Goal: Browse casually

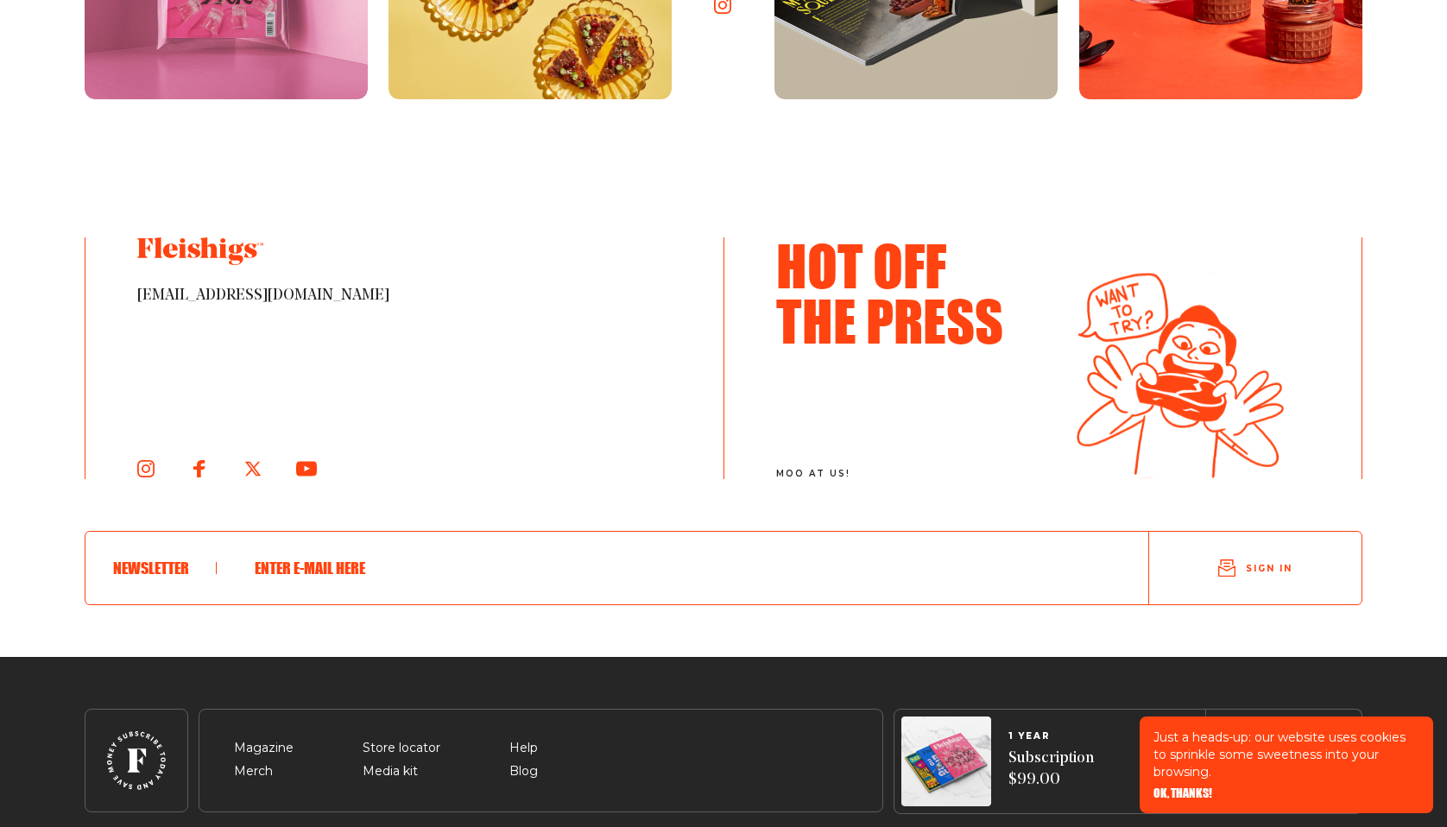
scroll to position [9462, 0]
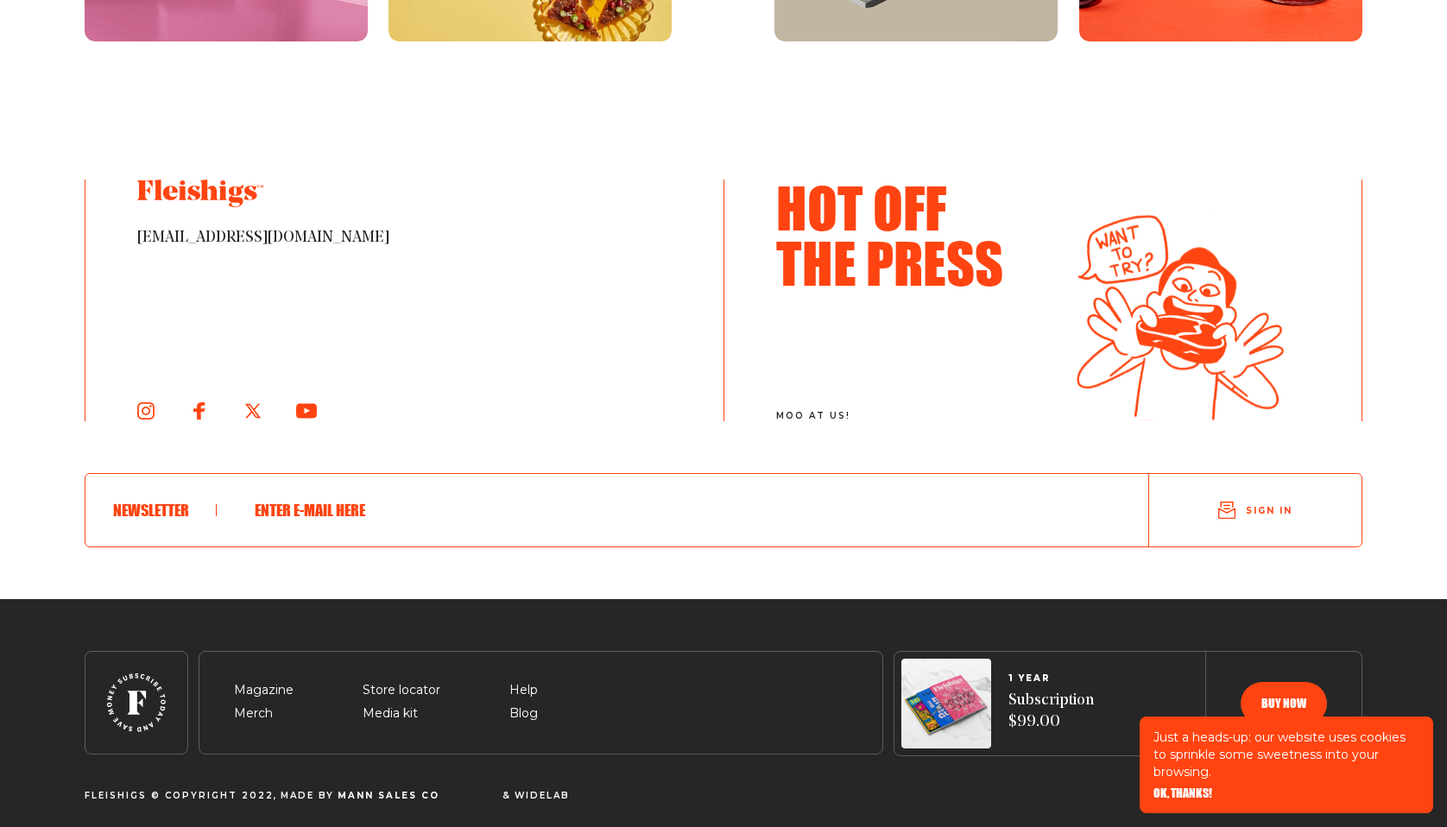
click at [371, 787] on span "[PERSON_NAME] Sales CO" at bounding box center [417, 785] width 161 height 10
click at [514, 791] on span "Widelab" at bounding box center [541, 785] width 55 height 10
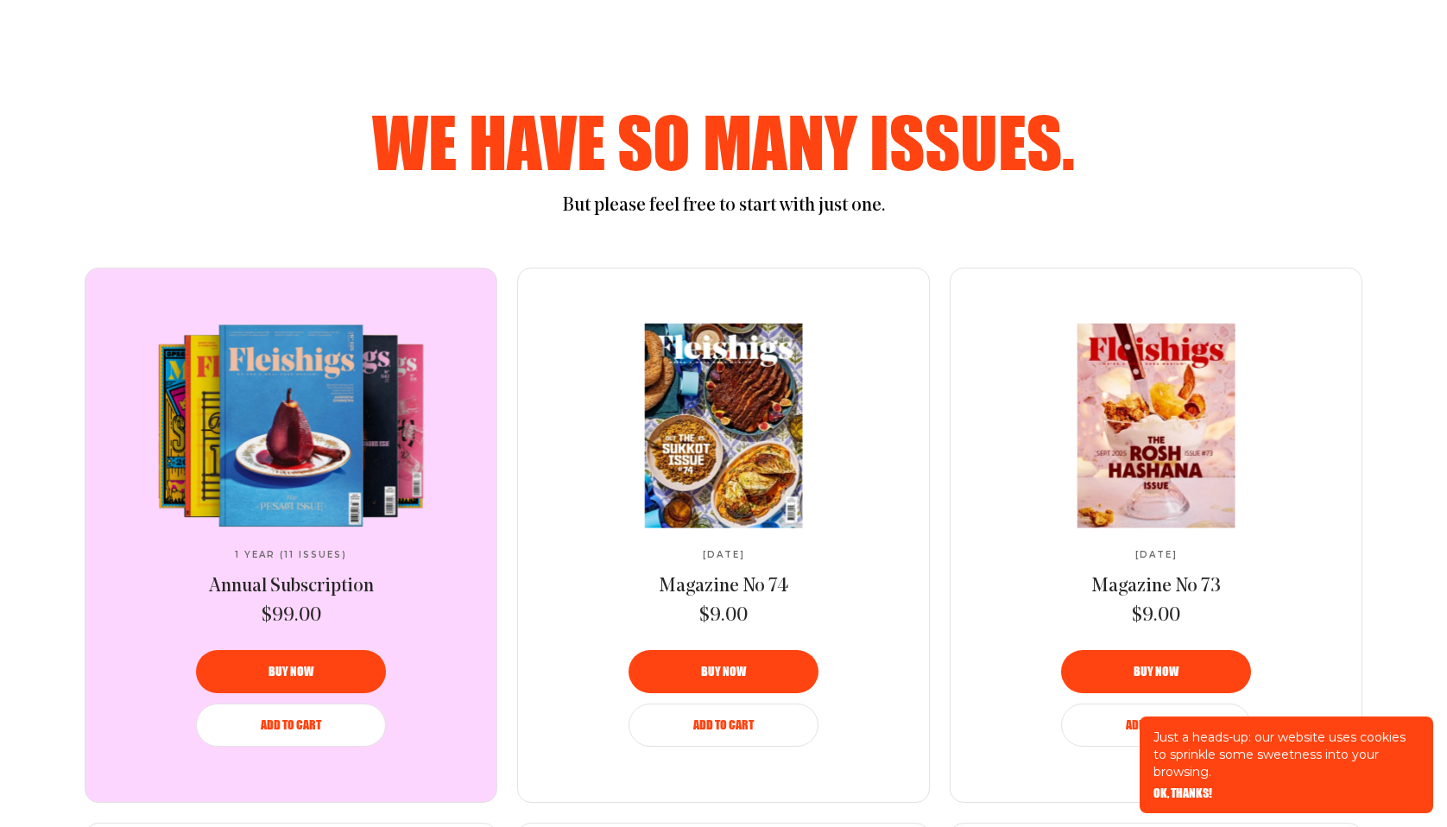
scroll to position [0, 0]
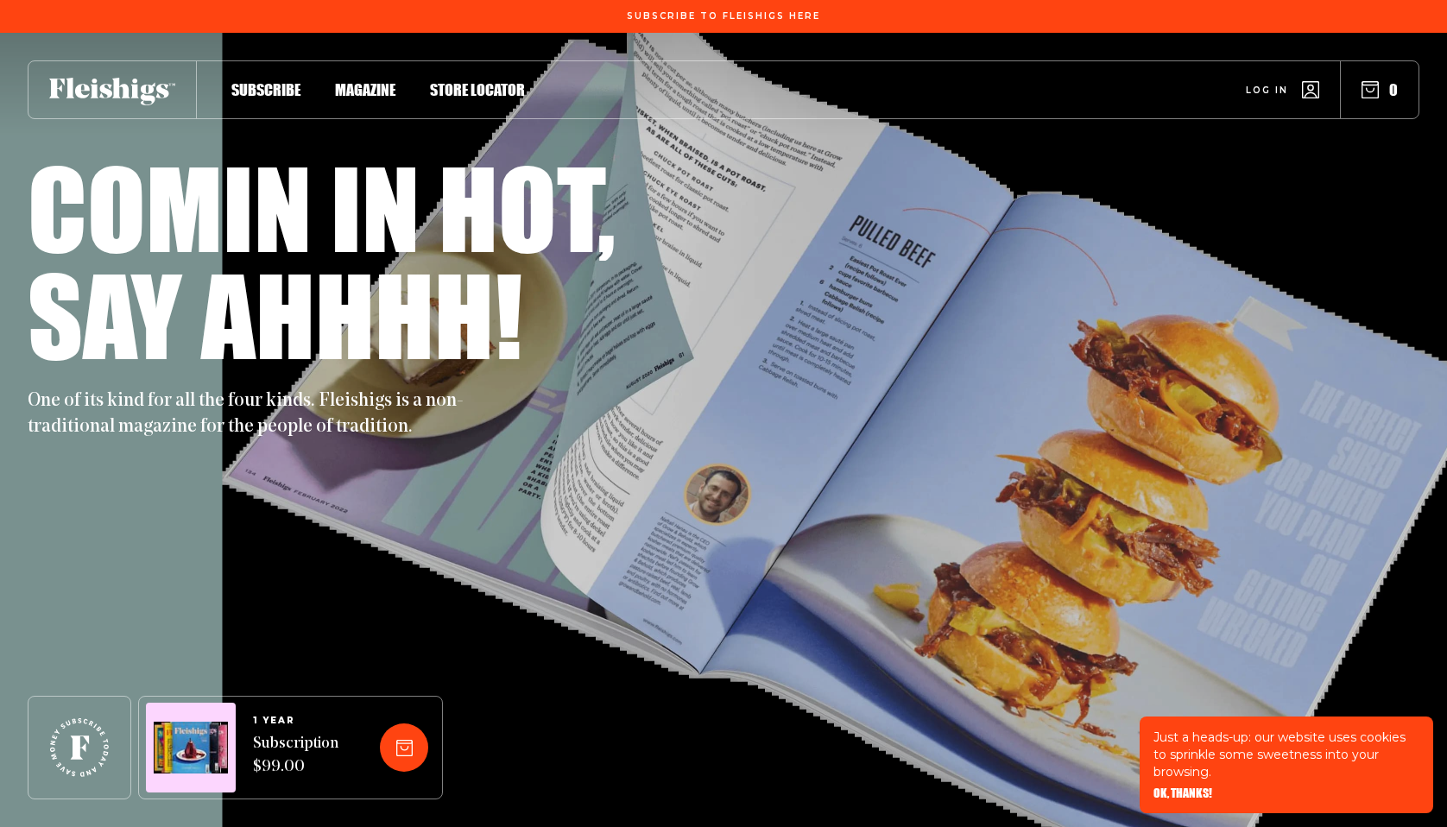
click at [138, 108] on div at bounding box center [112, 89] width 168 height 57
click at [128, 94] on use at bounding box center [112, 92] width 126 height 28
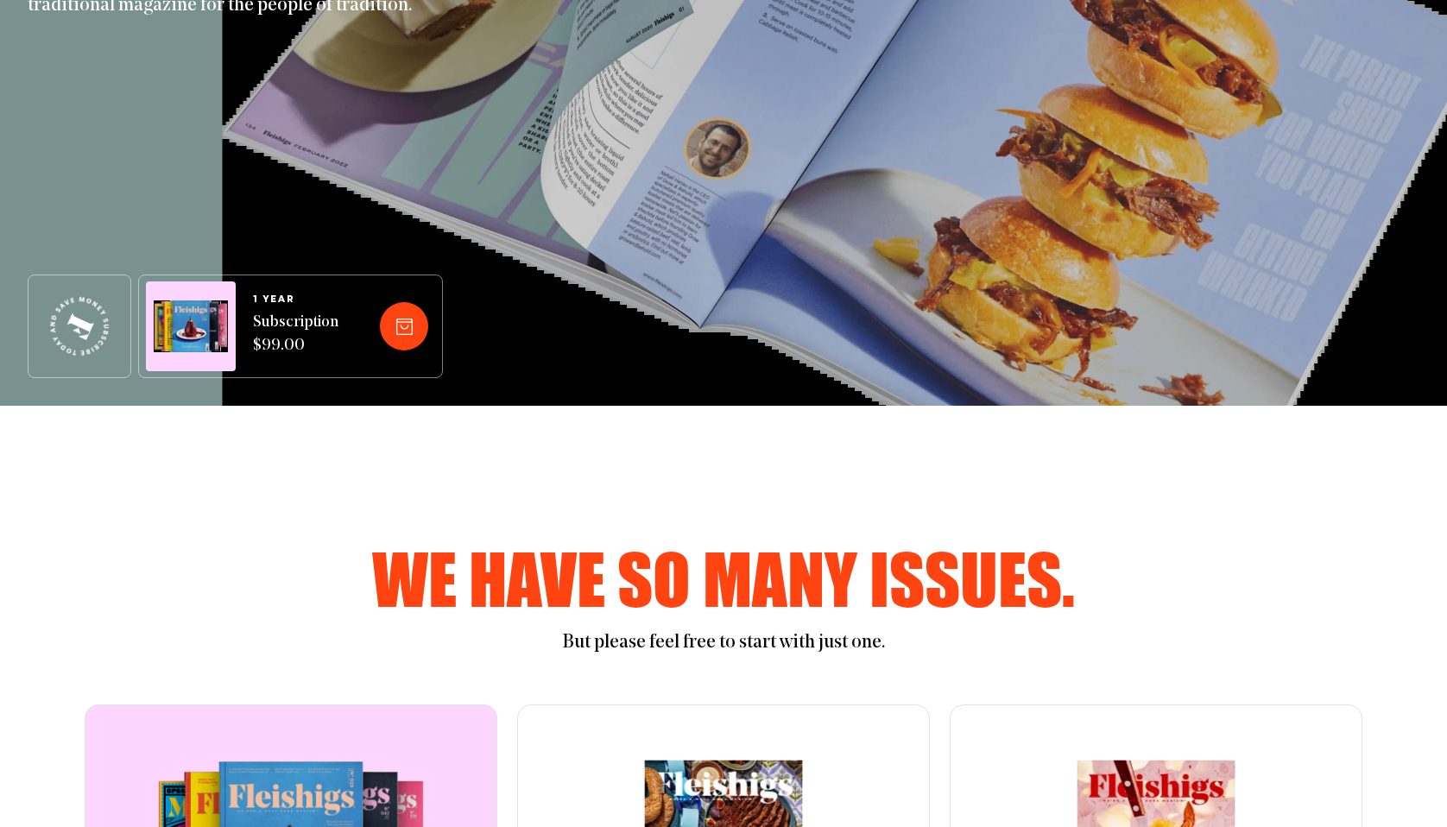
scroll to position [454, 0]
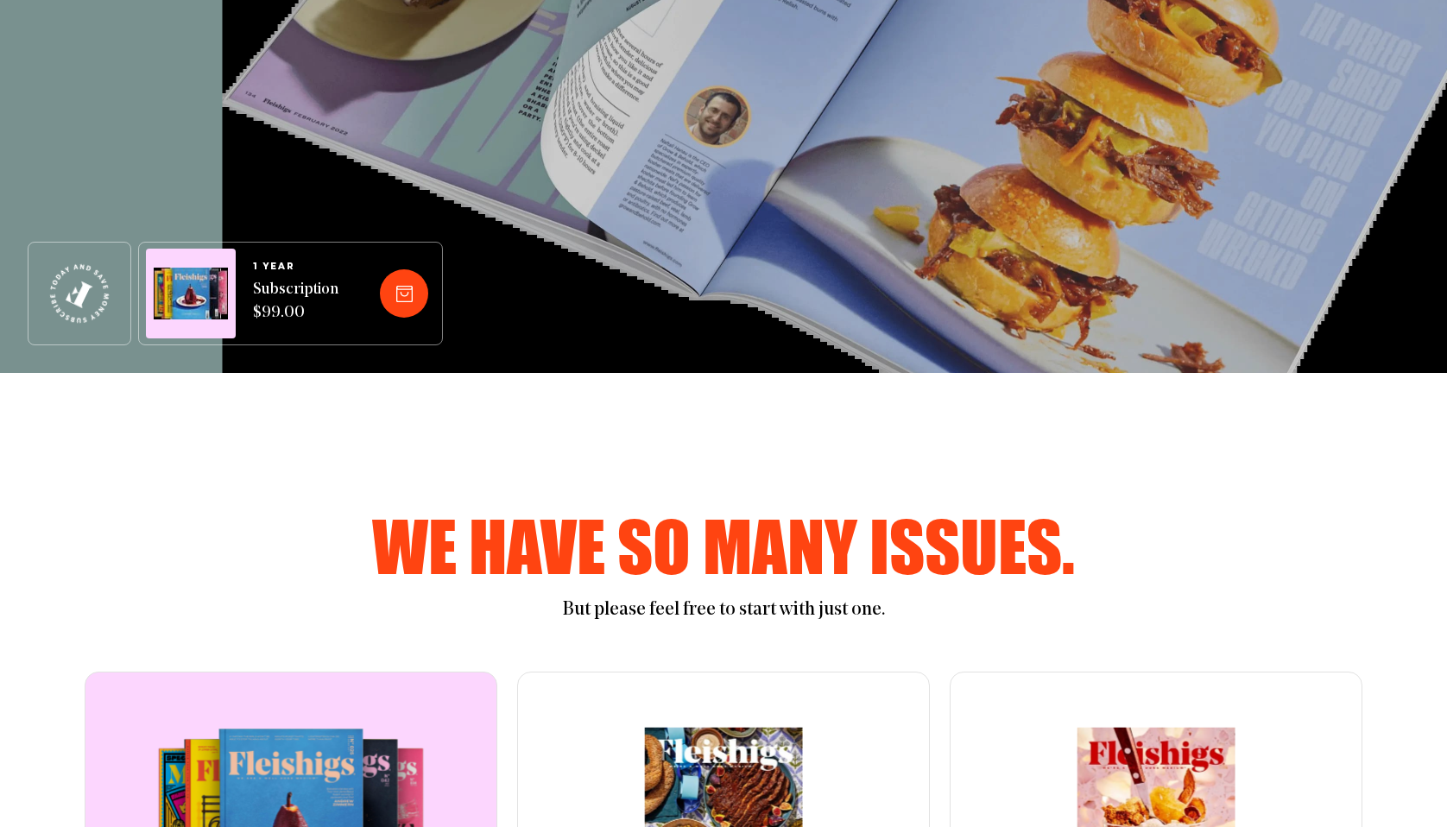
click at [88, 290] on icon at bounding box center [80, 294] width 79 height 79
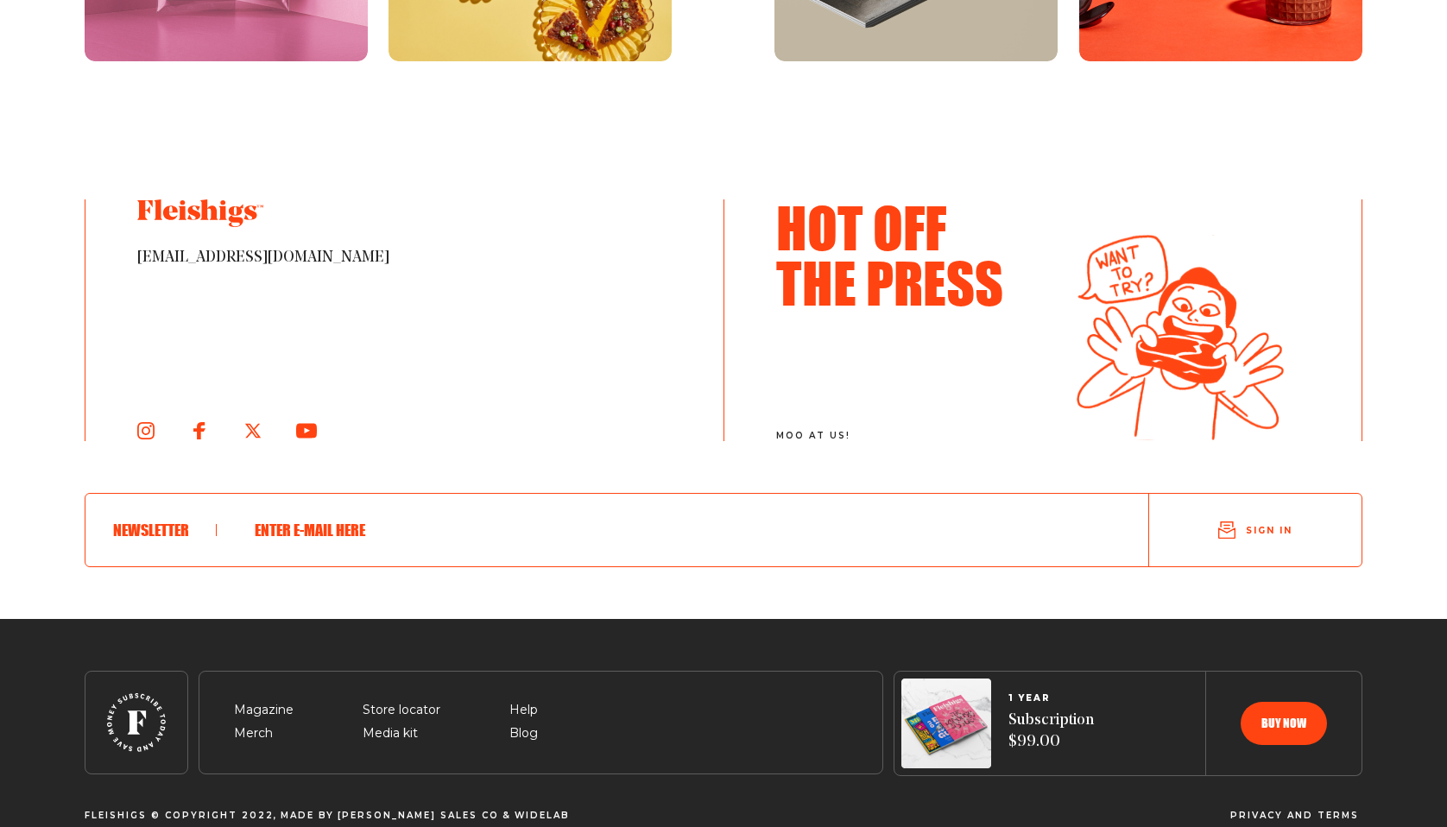
scroll to position [9462, 0]
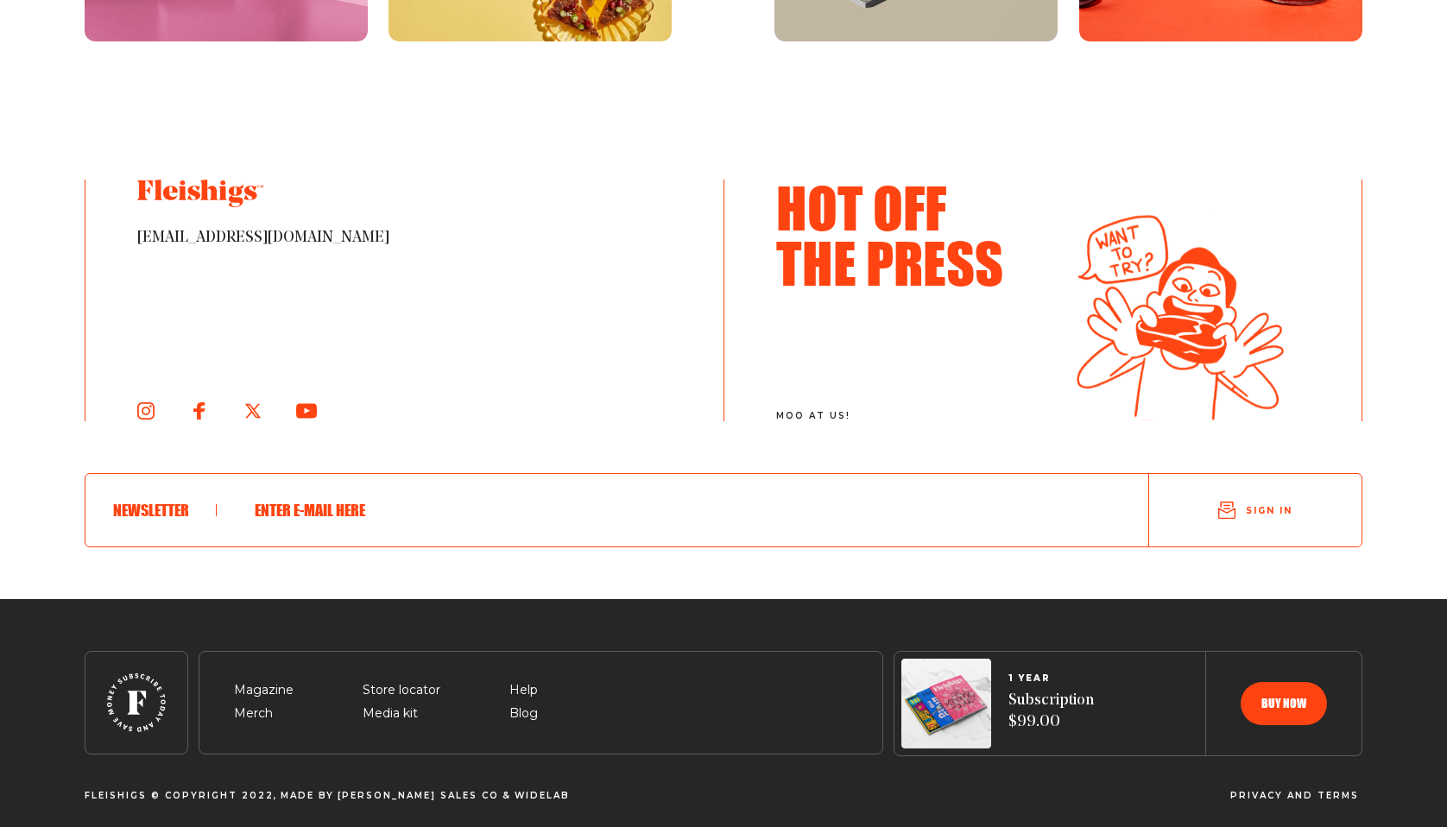
click at [894, 241] on h3 "Hot Off The Press" at bounding box center [901, 235] width 250 height 110
click at [148, 403] on icon at bounding box center [145, 411] width 18 height 18
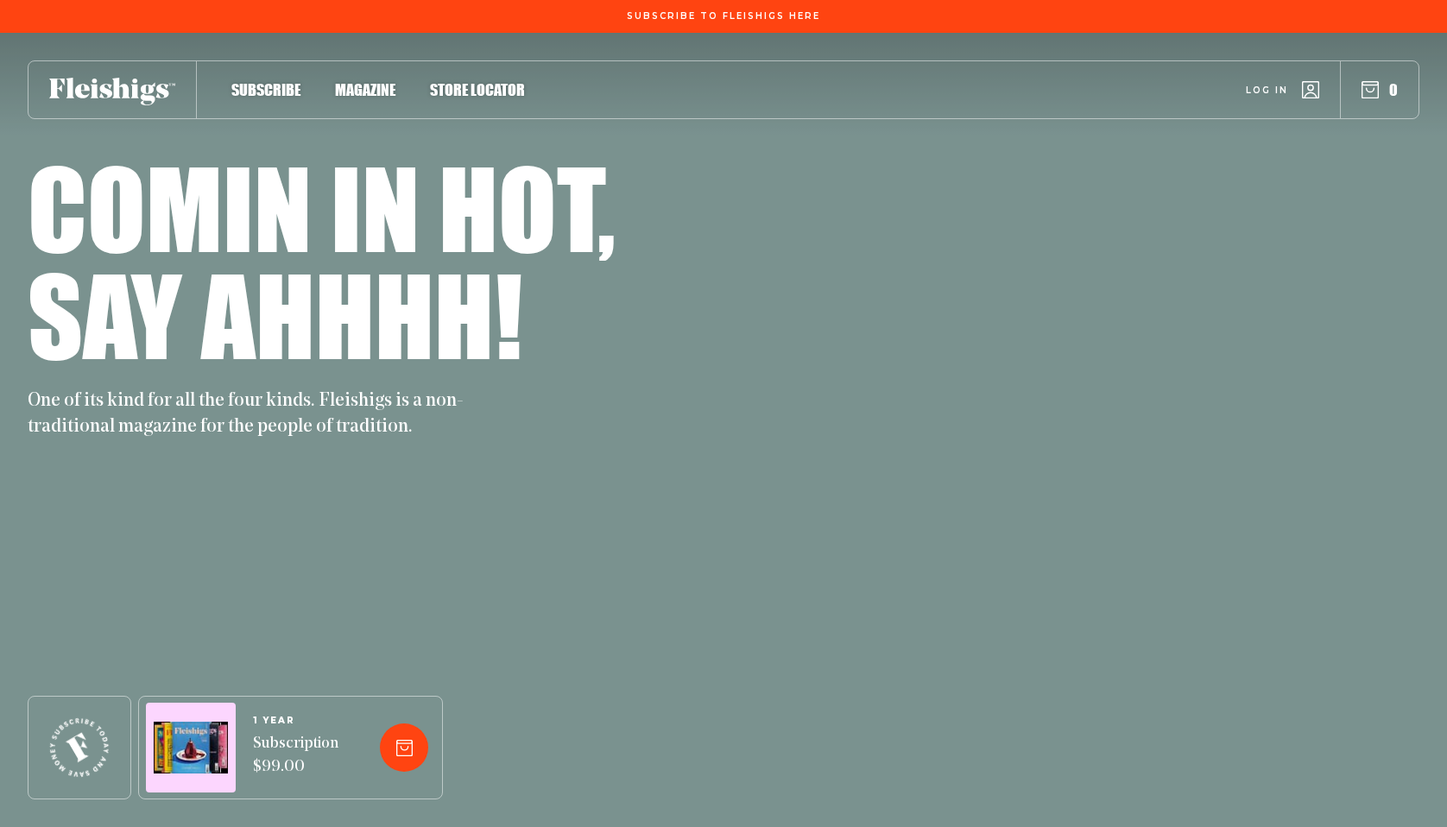
scroll to position [9462, 0]
